Goal: Find specific page/section: Find specific page/section

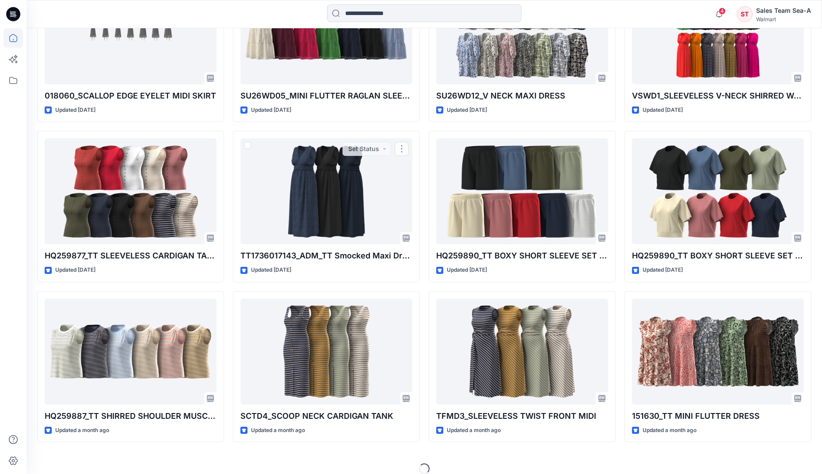
scroll to position [332, 0]
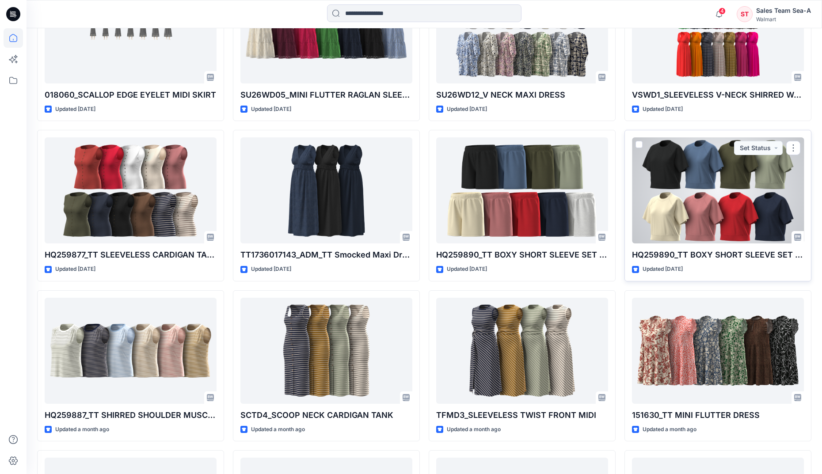
click at [704, 179] on div at bounding box center [718, 190] width 172 height 106
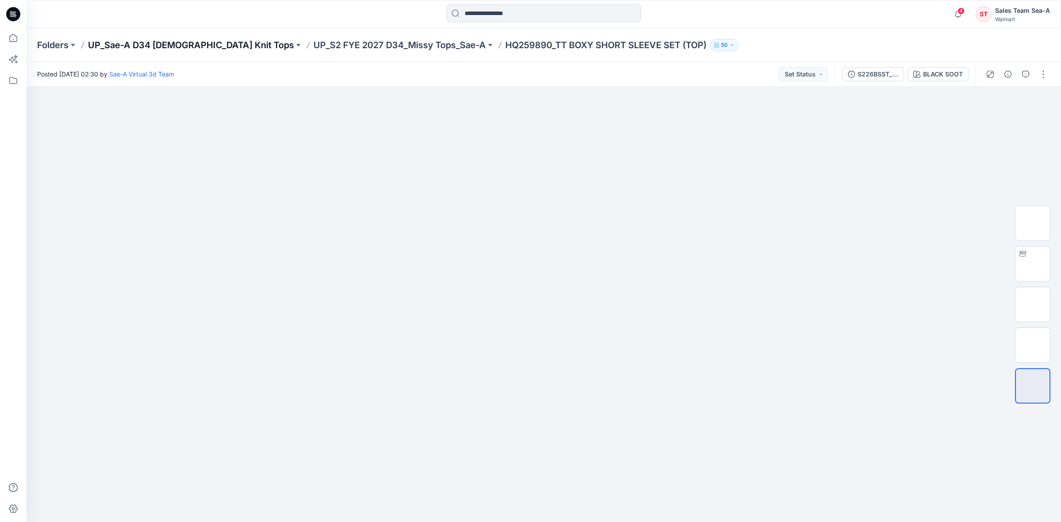
click at [221, 45] on p "UP_Sae-A D34 [DEMOGRAPHIC_DATA] Knit Tops" at bounding box center [191, 45] width 206 height 12
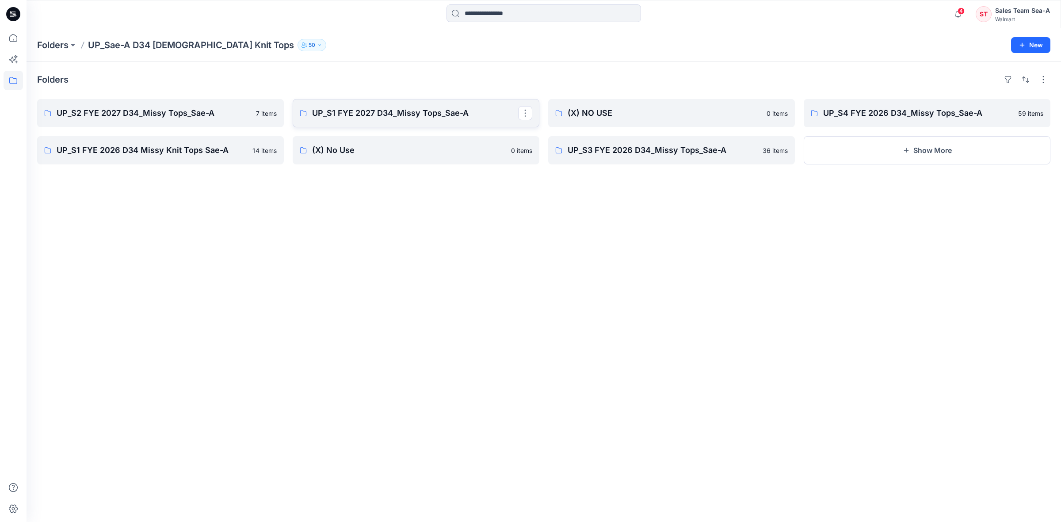
click at [478, 111] on p "UP_S1 FYE 2027 D34_Missy Tops_Sae-A" at bounding box center [415, 113] width 206 height 12
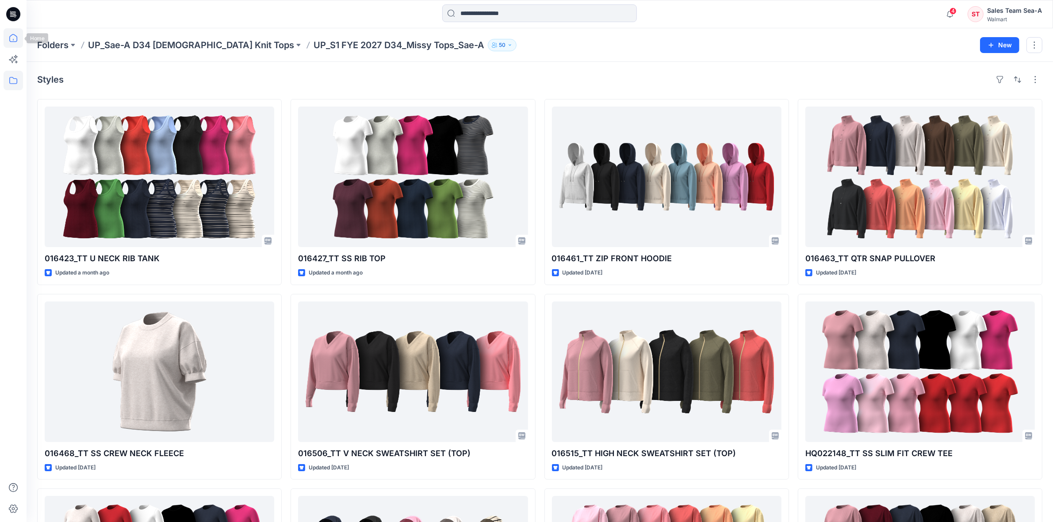
click at [19, 38] on icon at bounding box center [13, 37] width 19 height 19
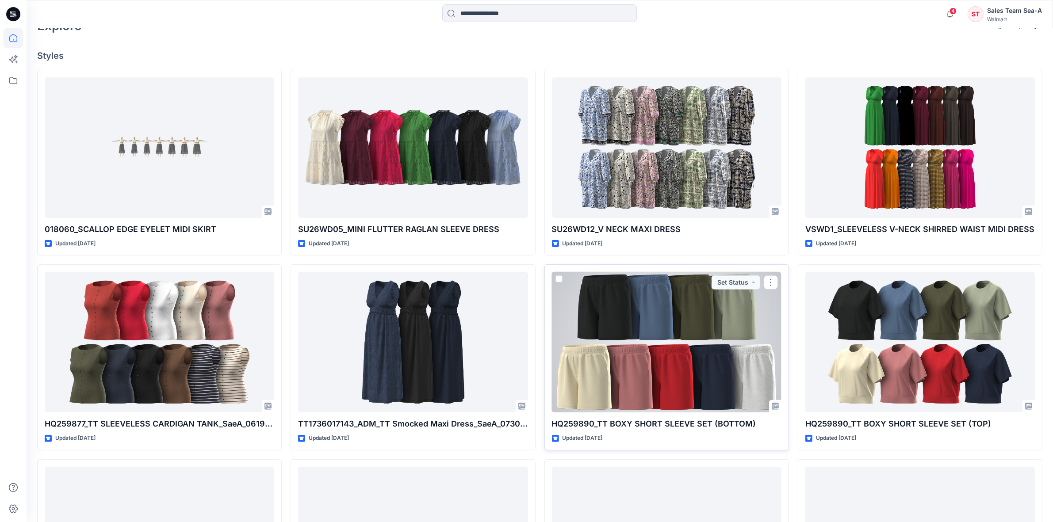
scroll to position [217, 0]
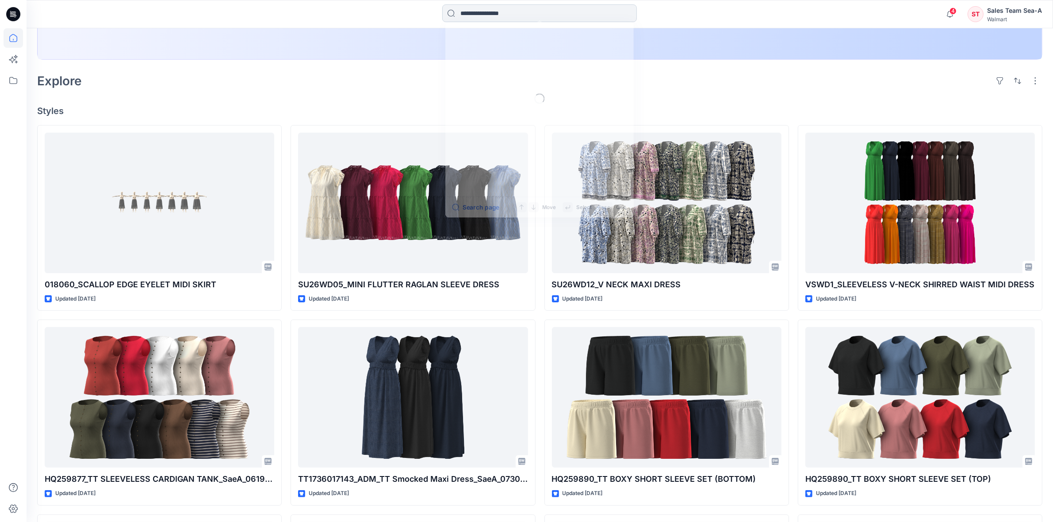
click at [474, 6] on input at bounding box center [539, 13] width 195 height 18
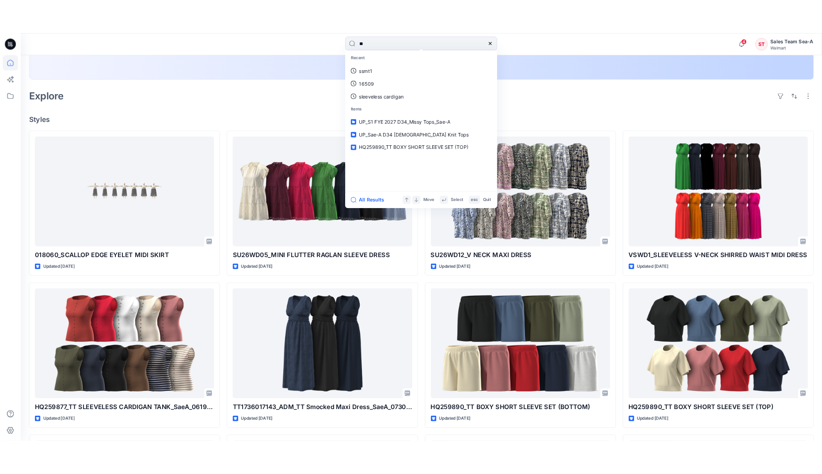
scroll to position [0, 0]
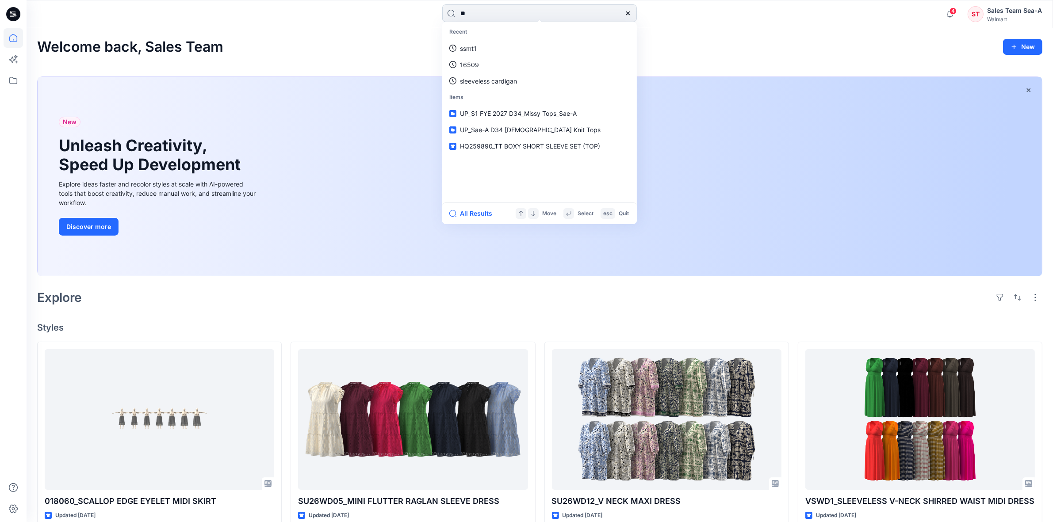
click at [590, 19] on input "**" at bounding box center [539, 13] width 195 height 18
type input "********"
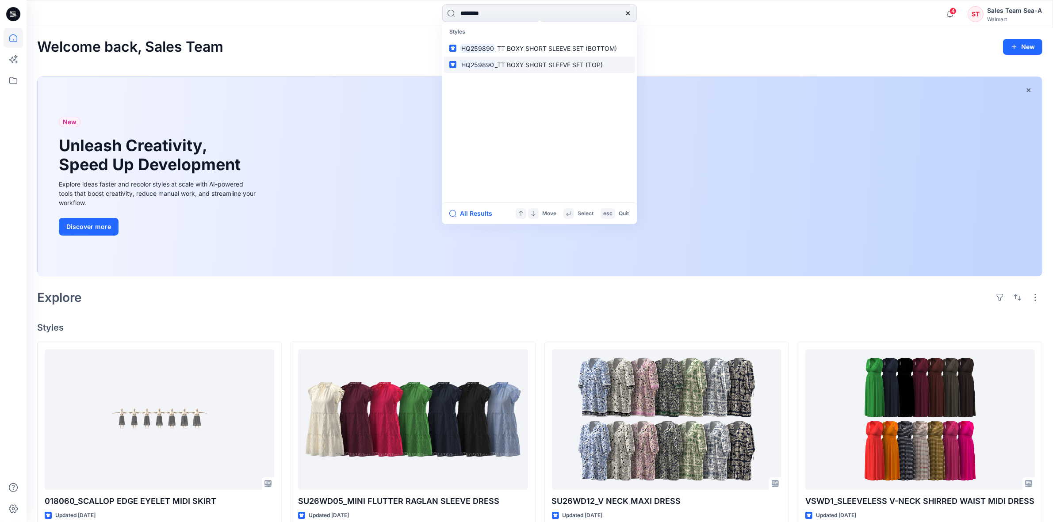
click at [572, 69] on link "HQ259890 _TT BOXY SHORT SLEEVE SET (TOP)" at bounding box center [539, 65] width 191 height 16
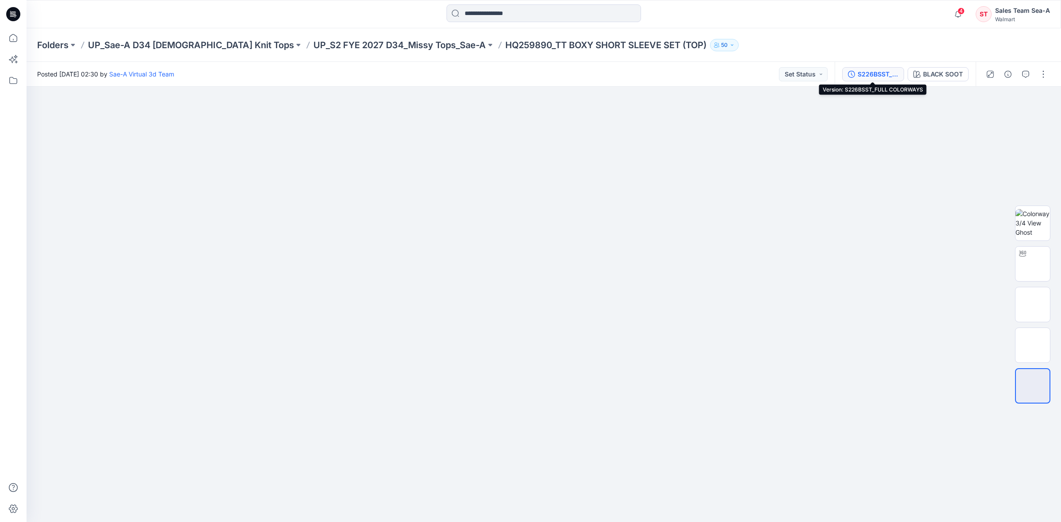
click at [830, 70] on div "S226BSST_FULL COLORWAYS" at bounding box center [878, 74] width 41 height 10
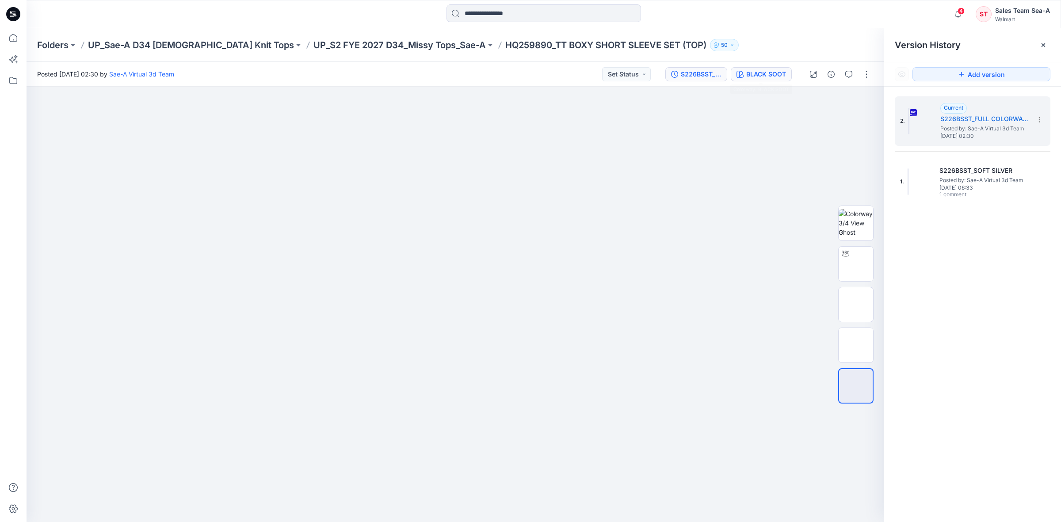
click at [779, 76] on div "BLACK SOOT" at bounding box center [766, 74] width 40 height 10
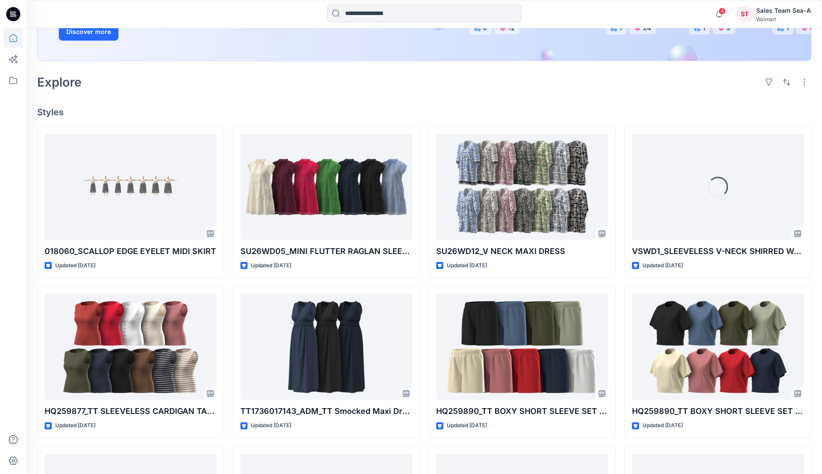
scroll to position [276, 0]
